Goal: Task Accomplishment & Management: Manage account settings

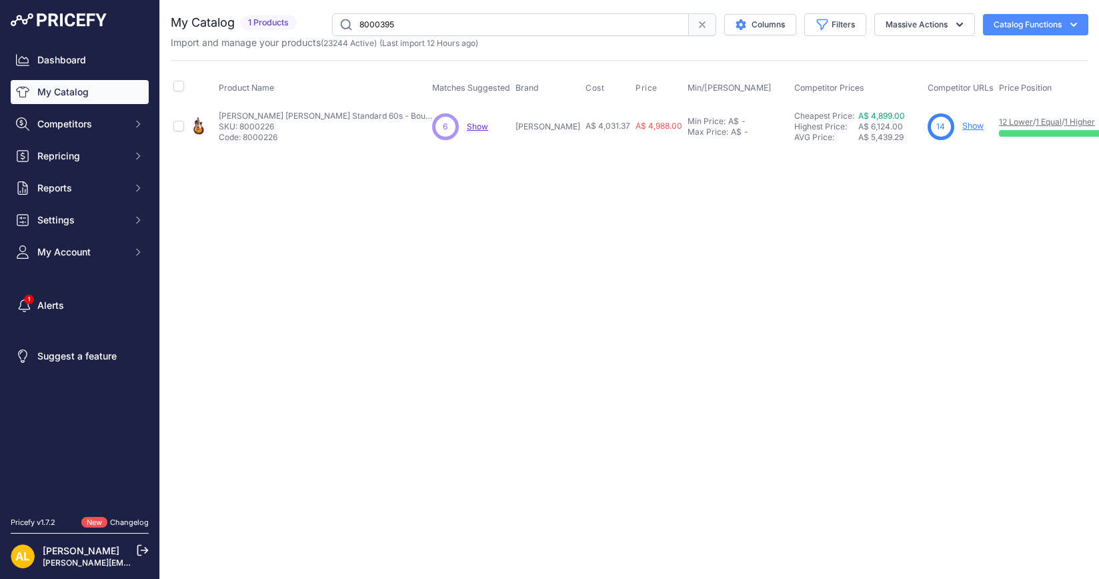
type input "8000395"
click at [928, 126] on div "7 Show" at bounding box center [961, 126] width 66 height 27
click at [963, 125] on link "Show" at bounding box center [973, 126] width 21 height 10
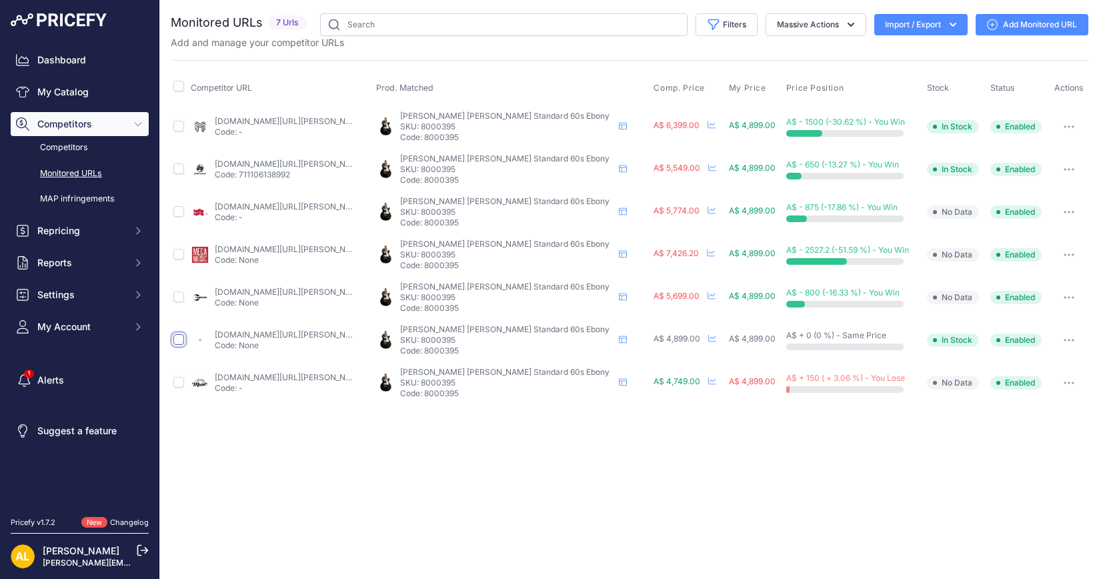
click at [179, 342] on input "checkbox" at bounding box center [178, 339] width 11 height 11
checkbox input "true"
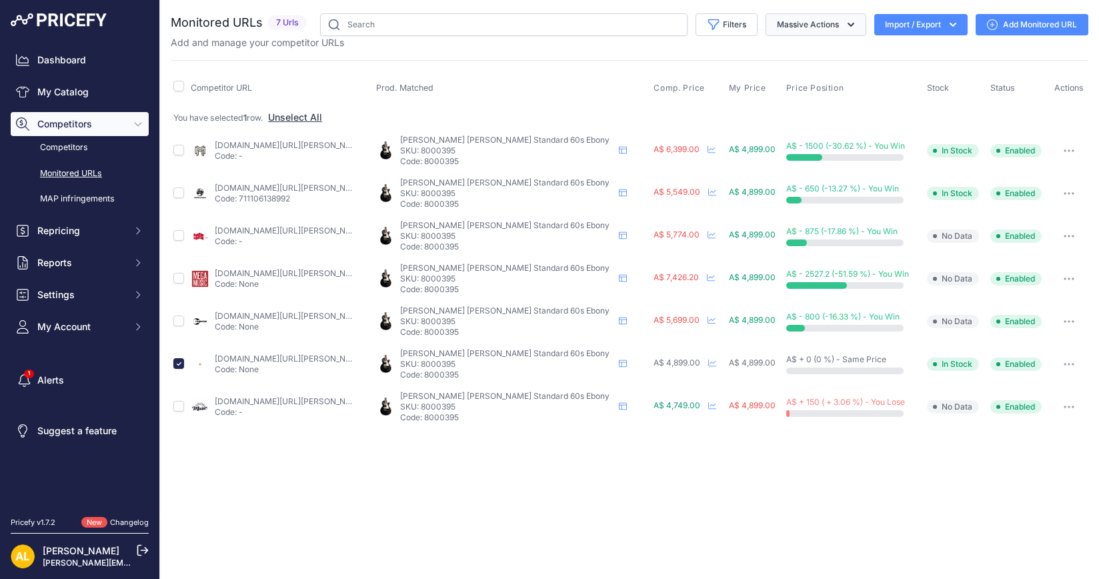
click at [842, 31] on button "Massive Actions" at bounding box center [816, 24] width 101 height 23
click at [811, 81] on button "Disable" at bounding box center [813, 80] width 107 height 24
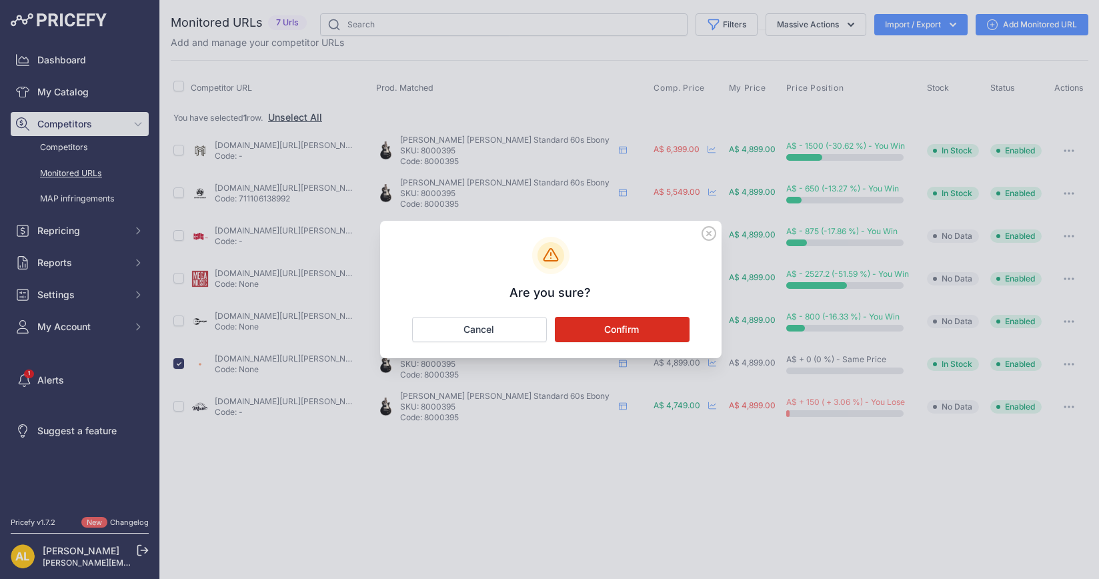
click at [614, 340] on button "Confirm" at bounding box center [622, 329] width 135 height 25
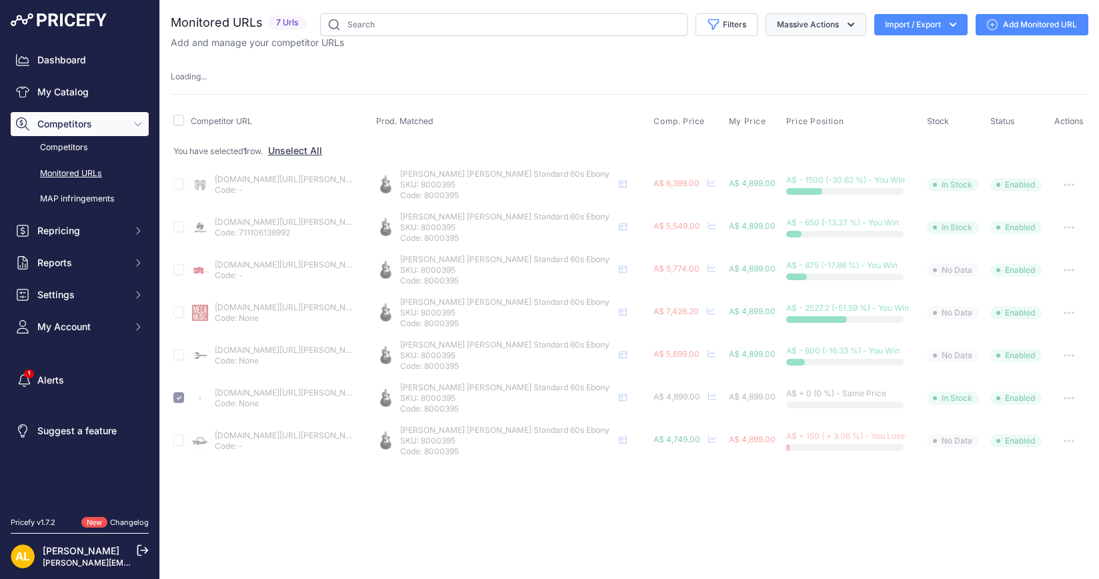
click at [824, 24] on button "Massive Actions" at bounding box center [816, 24] width 101 height 23
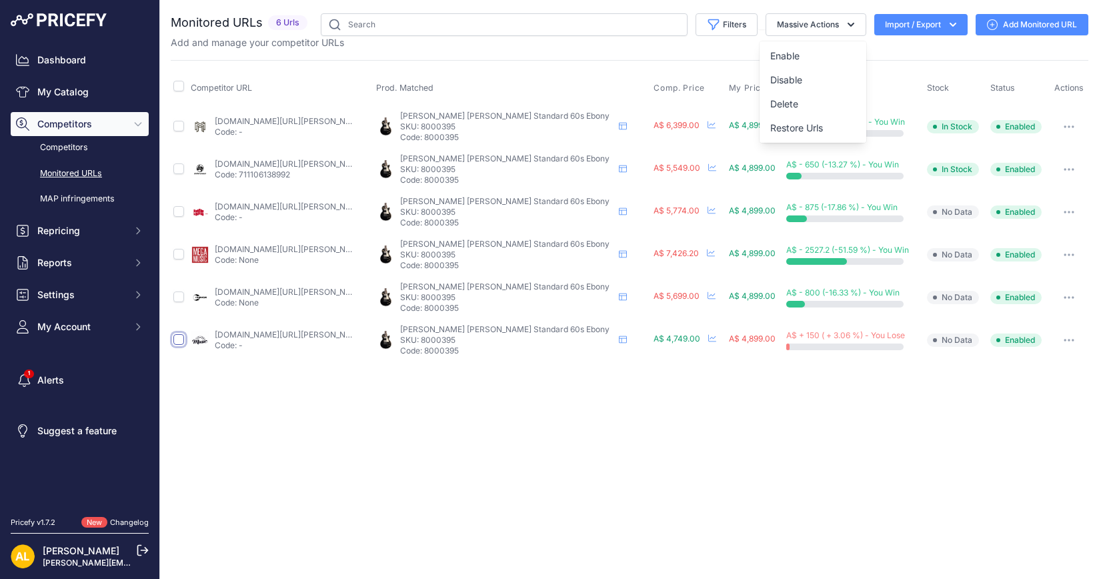
click at [173, 339] on input "checkbox" at bounding box center [178, 339] width 11 height 11
checkbox input "true"
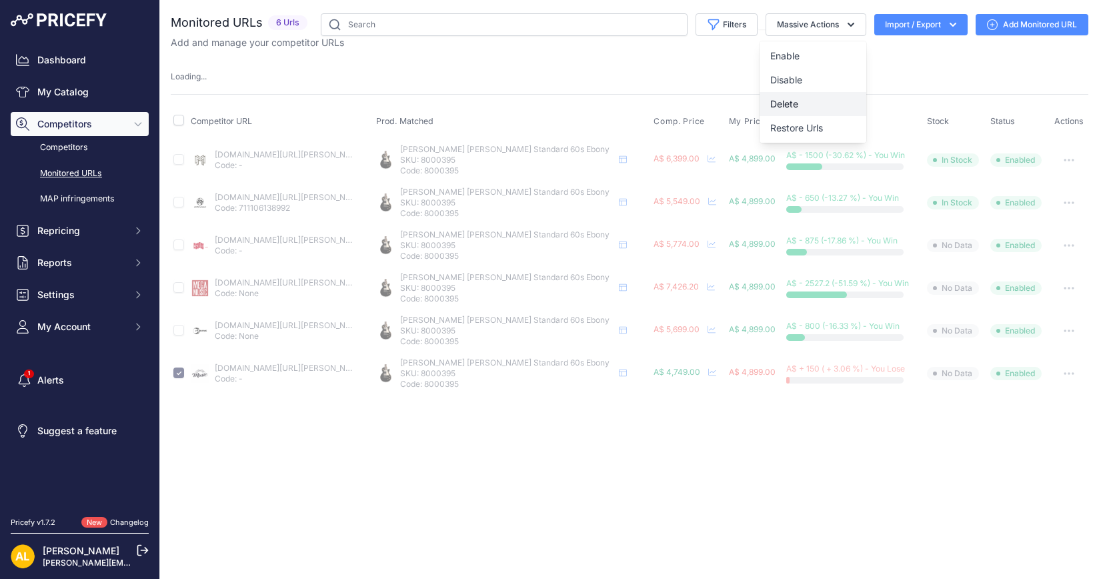
click at [808, 101] on button "Delete" at bounding box center [813, 104] width 107 height 24
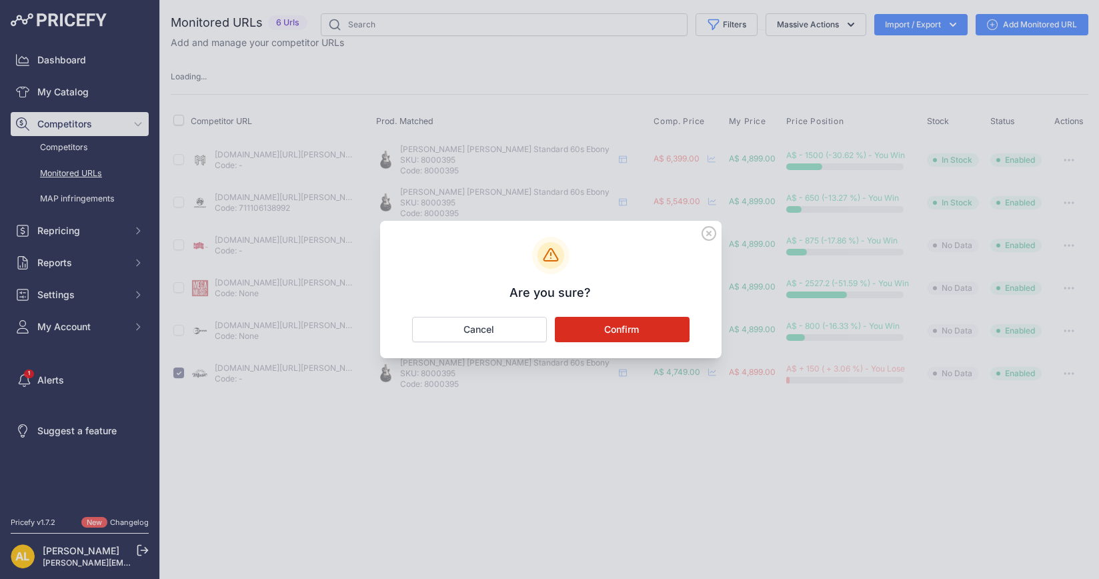
click at [664, 336] on button "Confirm" at bounding box center [622, 329] width 135 height 25
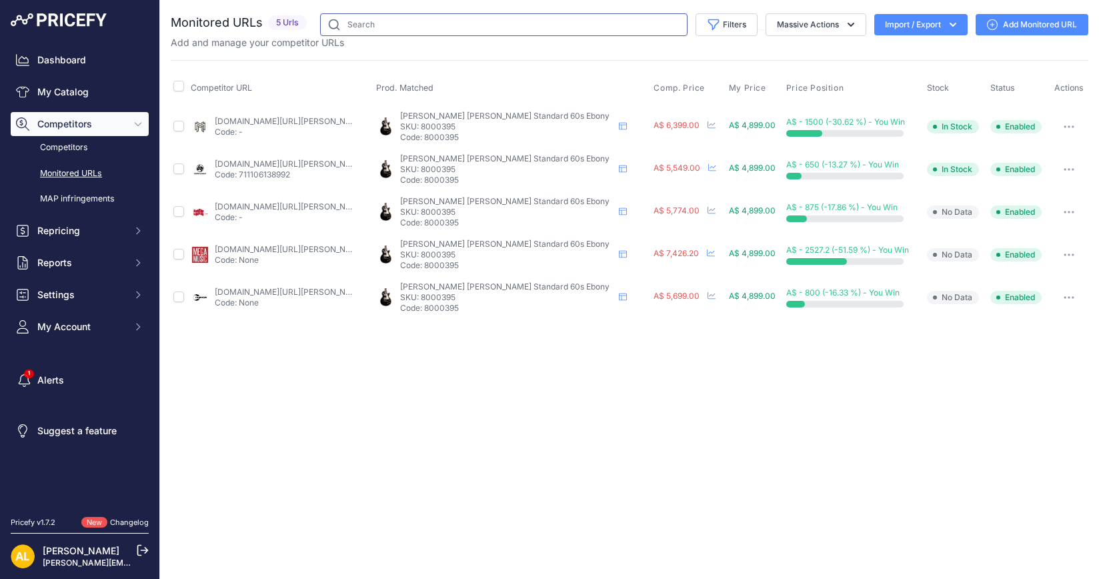
click at [404, 20] on input "text" at bounding box center [504, 24] width 368 height 23
paste input "8000460"
type input "8000460"
click at [81, 95] on link "My Catalog" at bounding box center [80, 92] width 138 height 24
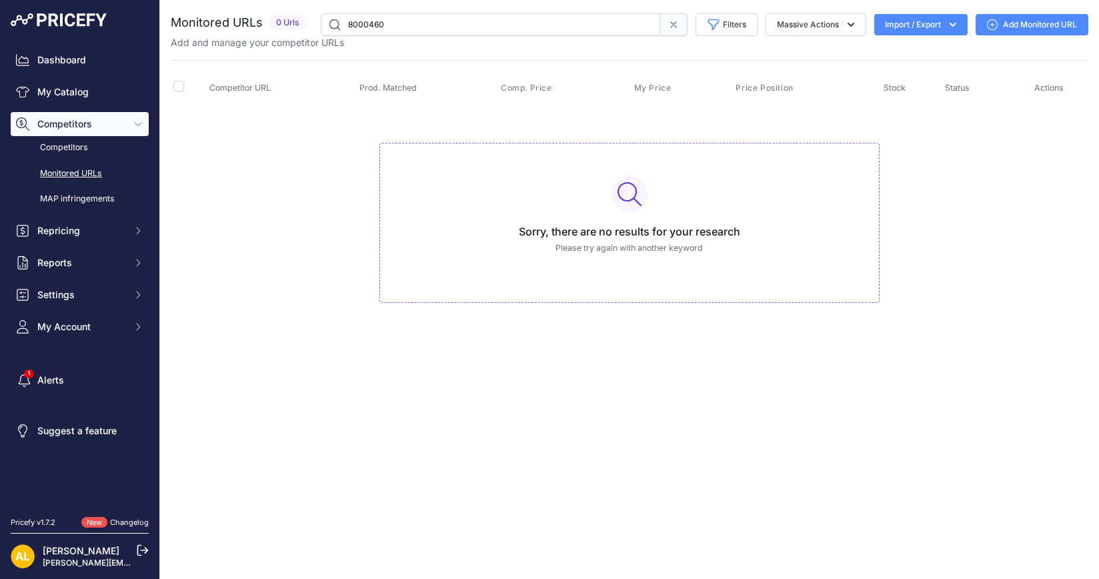
click at [442, 13] on input "8000460" at bounding box center [491, 24] width 340 height 23
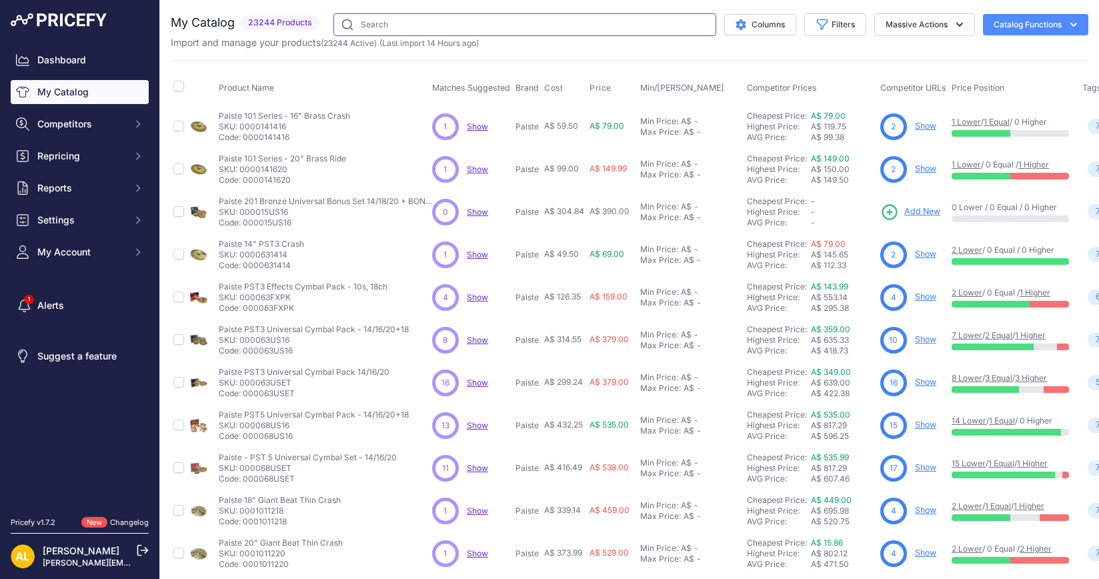
click at [414, 18] on input "text" at bounding box center [525, 24] width 383 height 23
paste input "8000460"
type input "8000460"
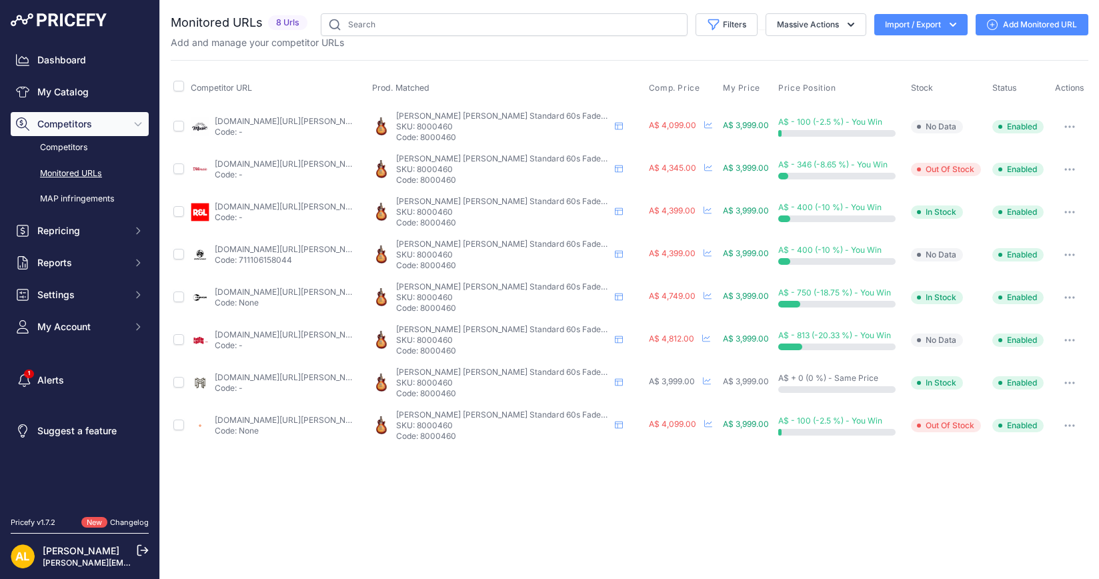
click at [173, 378] on td at bounding box center [179, 383] width 17 height 43
click at [177, 377] on input "checkbox" at bounding box center [178, 382] width 11 height 11
checkbox input "true"
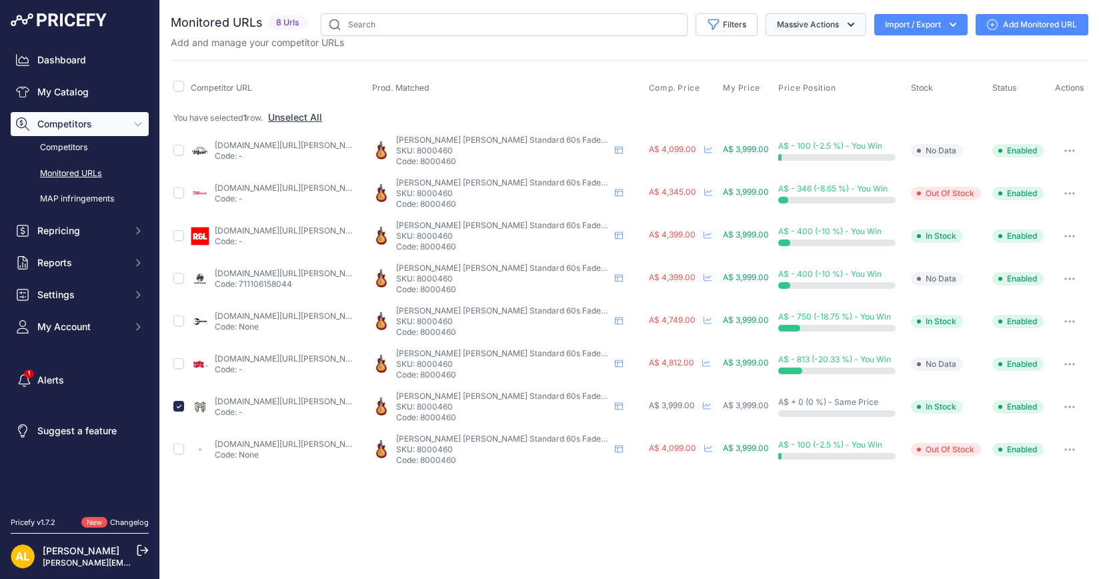
click at [830, 30] on button "Massive Actions" at bounding box center [816, 24] width 101 height 23
click at [784, 108] on span "Delete" at bounding box center [784, 103] width 28 height 11
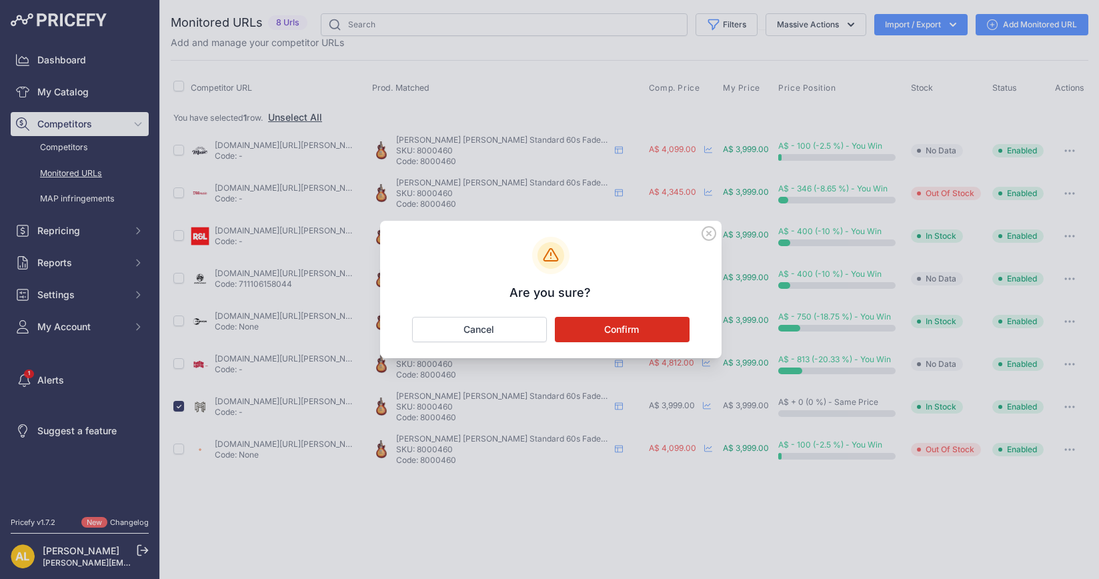
click at [644, 345] on div "Are you sure?" at bounding box center [551, 289] width 342 height 137
click at [646, 336] on button "Confirm" at bounding box center [622, 329] width 135 height 25
